Goal: Information Seeking & Learning: Find specific fact

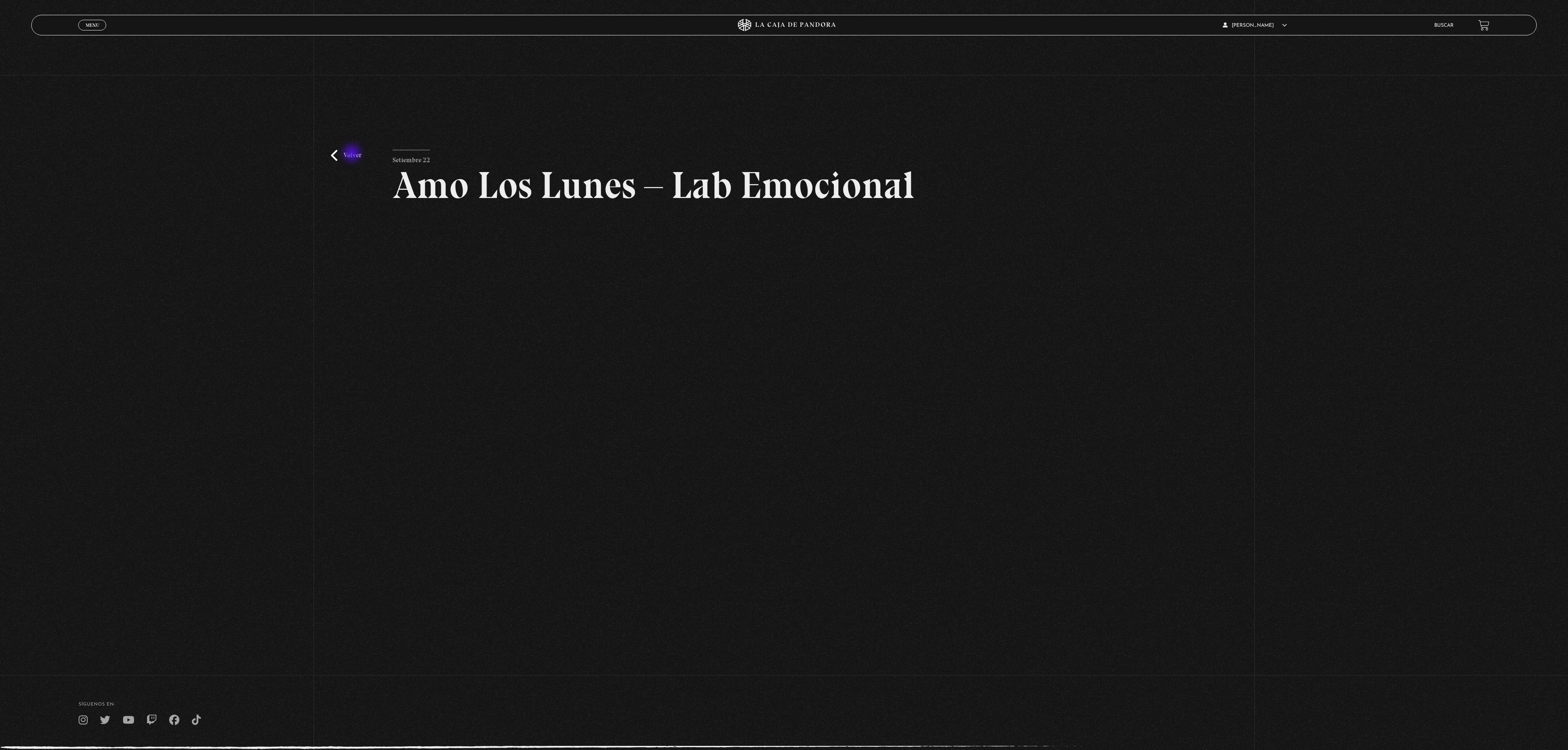
click at [354, 158] on link "Volver" at bounding box center [346, 155] width 31 height 11
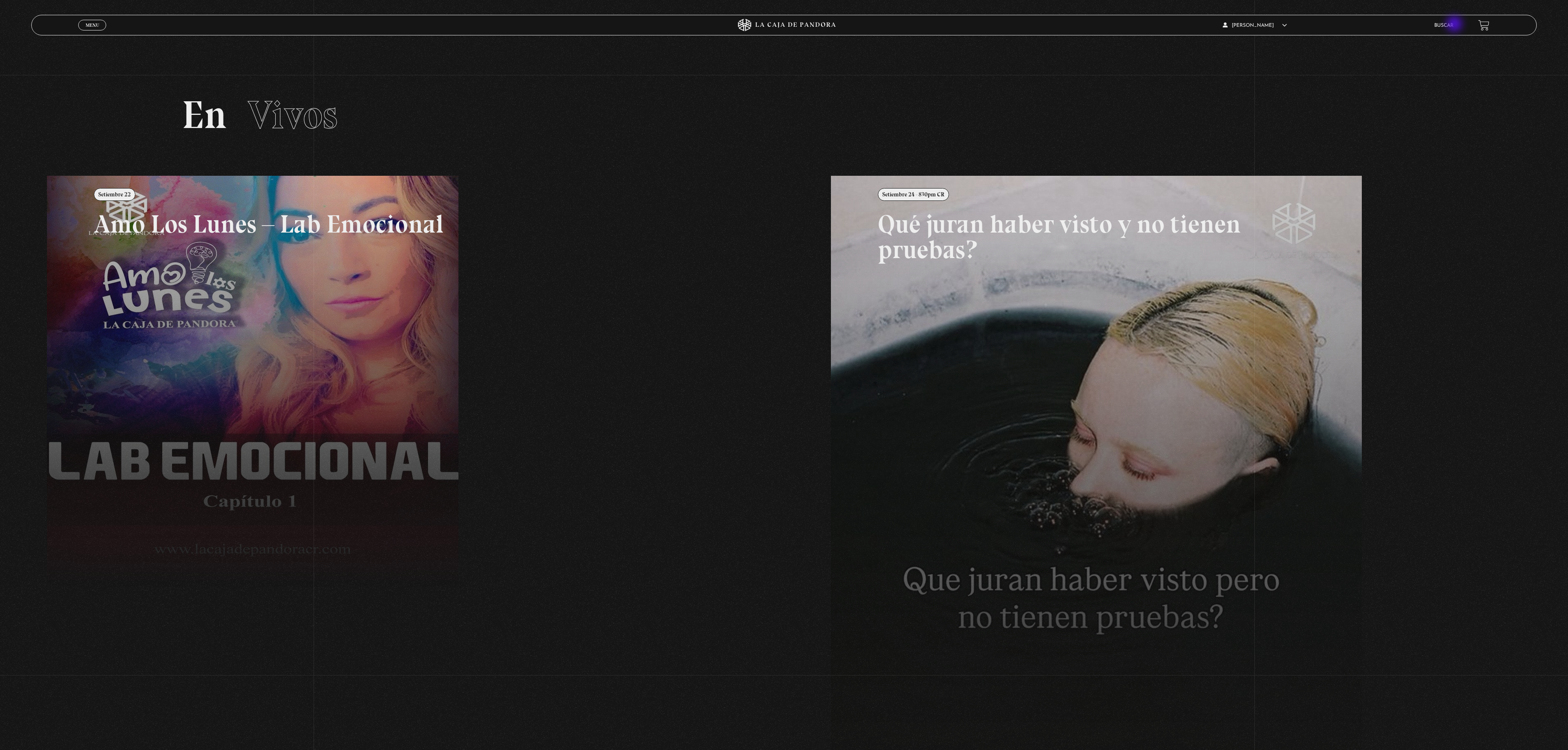
click at [1453, 24] on link "Buscar" at bounding box center [1444, 25] width 20 height 5
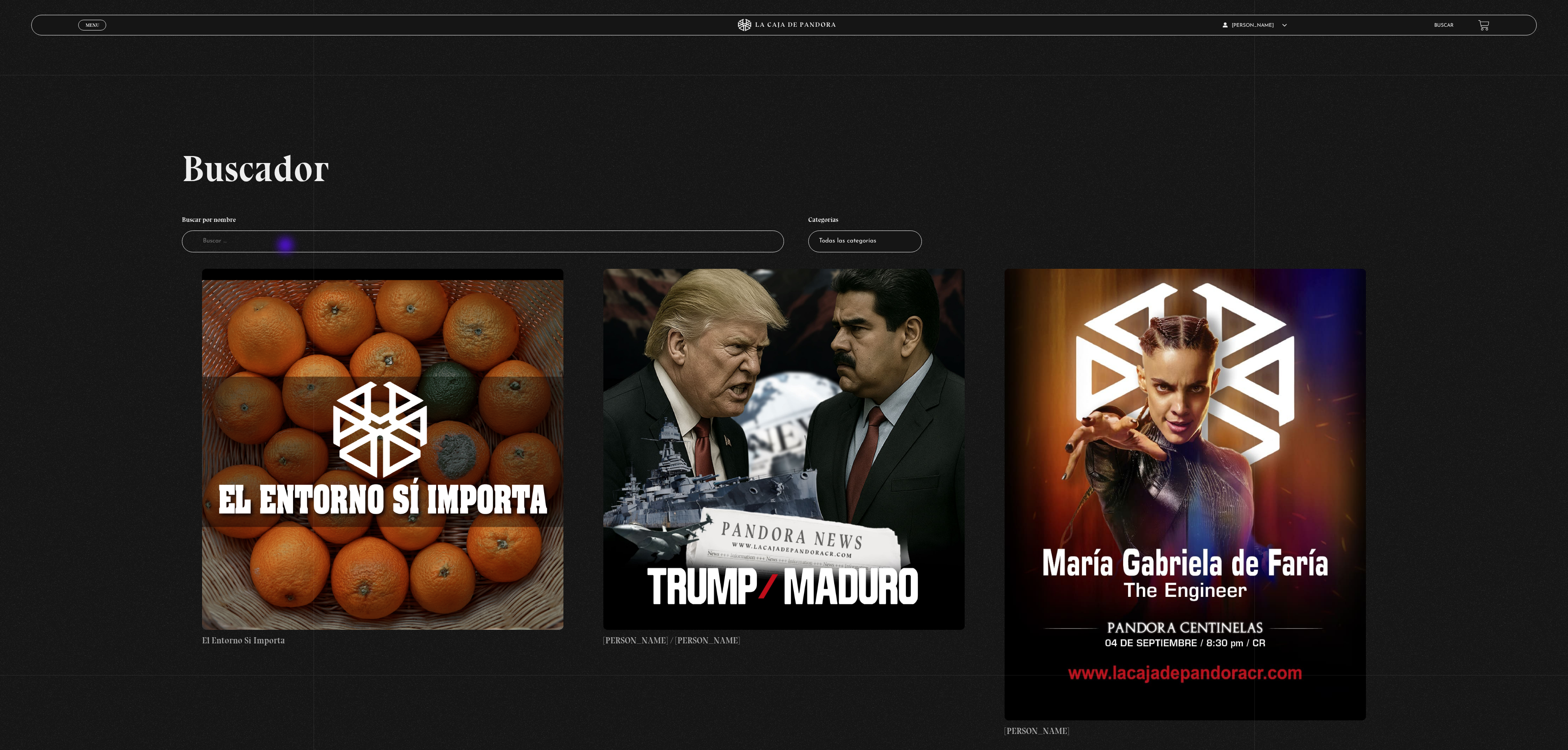
click at [287, 246] on input "Buscador" at bounding box center [483, 242] width 602 height 22
type input "el entorno si importa"
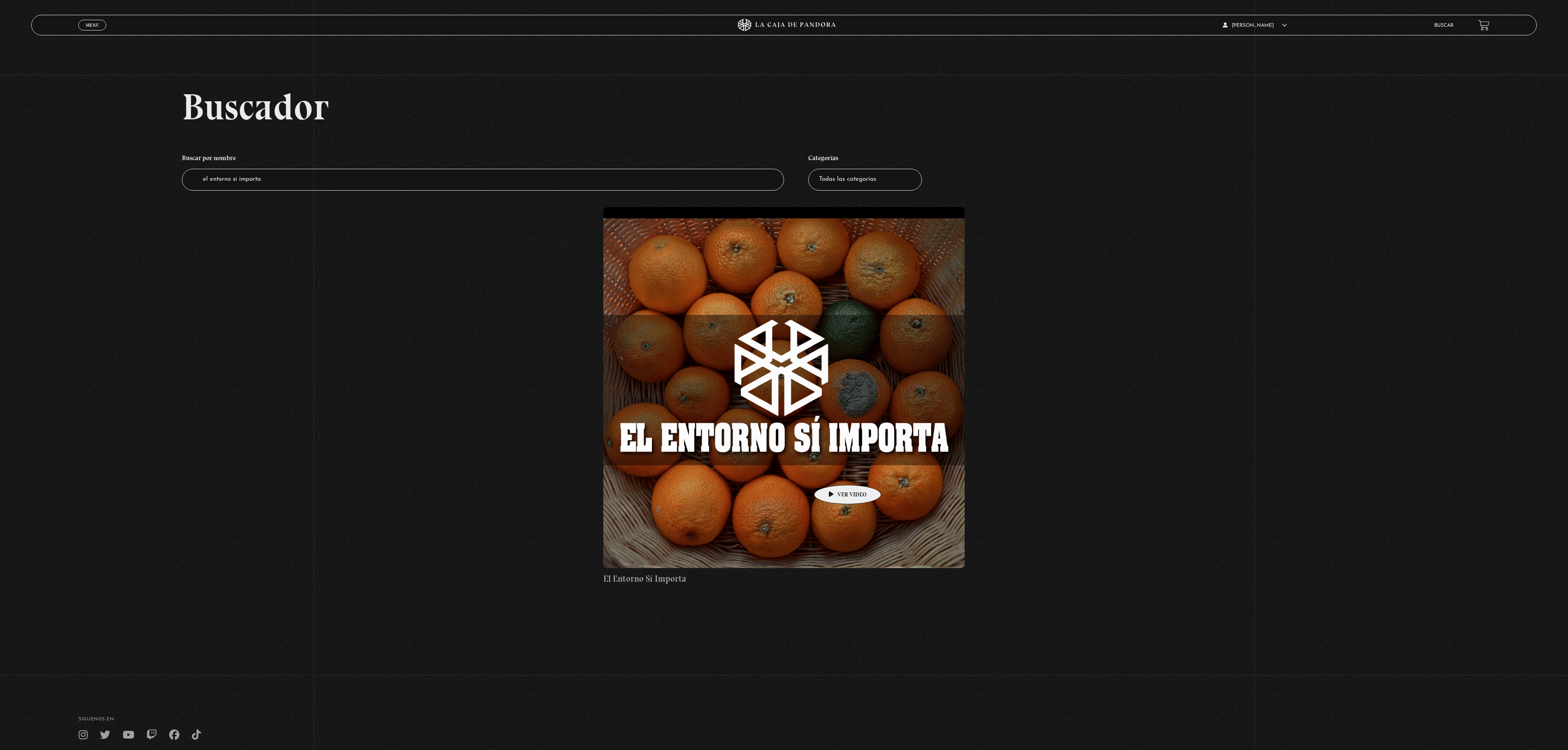
scroll to position [126, 0]
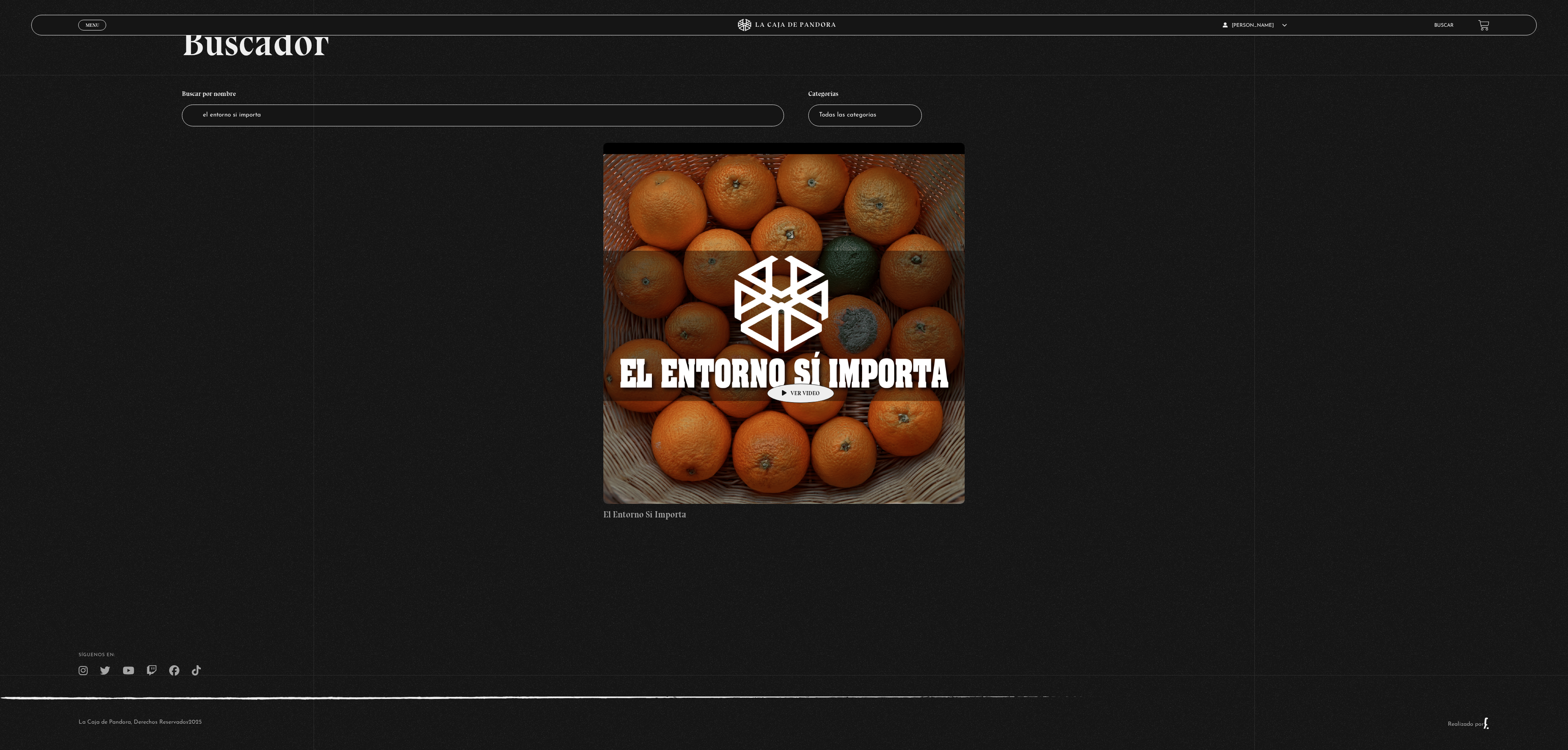
click at [788, 371] on figure at bounding box center [784, 323] width 361 height 362
